Goal: Find specific page/section: Find specific page/section

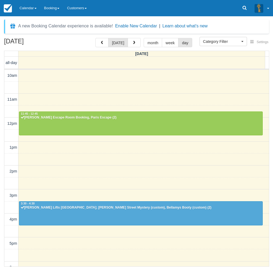
select select
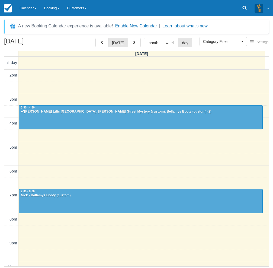
click at [33, 13] on link "Calendar" at bounding box center [28, 8] width 25 height 16
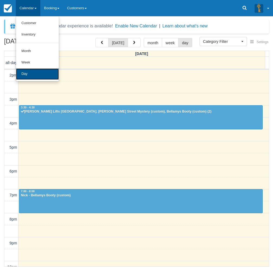
click at [29, 70] on link "Day" at bounding box center [37, 73] width 43 height 11
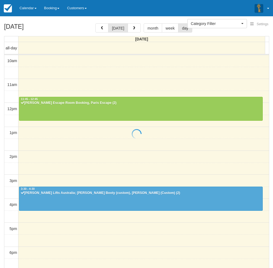
select select
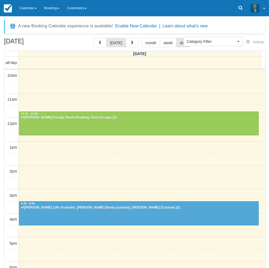
scroll to position [85, 0]
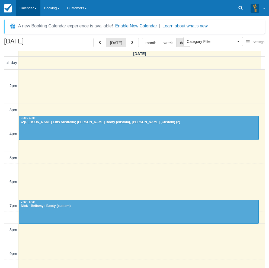
click at [30, 9] on link "Calendar" at bounding box center [28, 8] width 25 height 16
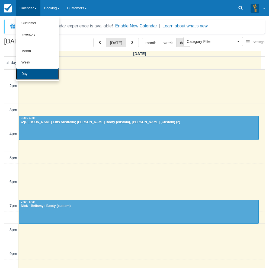
click at [33, 78] on link "Day" at bounding box center [37, 73] width 43 height 11
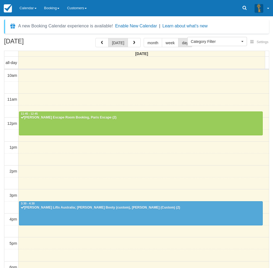
select select
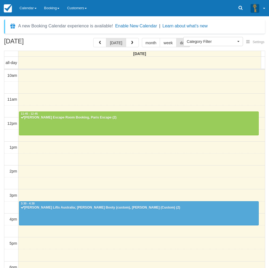
scroll to position [85, 0]
